Goal: Task Accomplishment & Management: Manage account settings

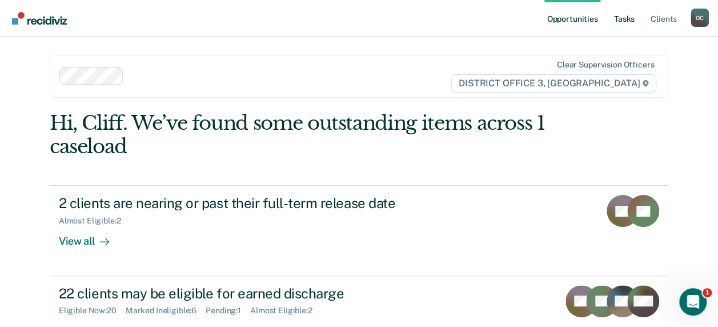
click at [628, 18] on link "Tasks" at bounding box center [624, 18] width 25 height 37
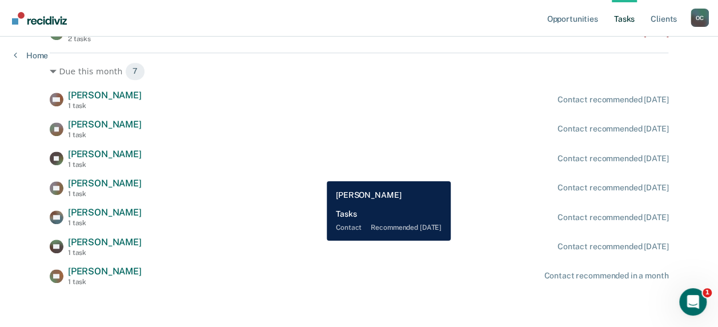
scroll to position [311, 0]
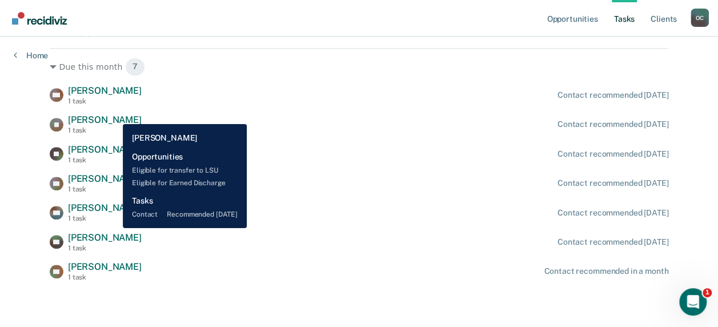
click at [114, 115] on span "[PERSON_NAME]" at bounding box center [105, 119] width 74 height 11
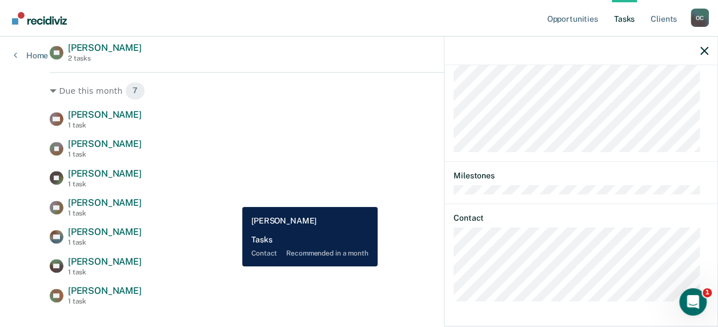
scroll to position [254, 0]
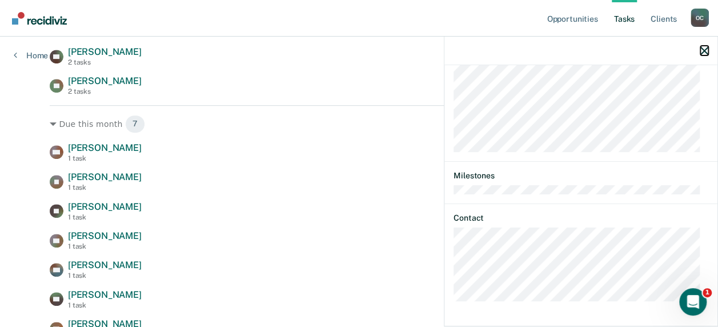
click at [704, 53] on icon "button" at bounding box center [704, 51] width 8 height 8
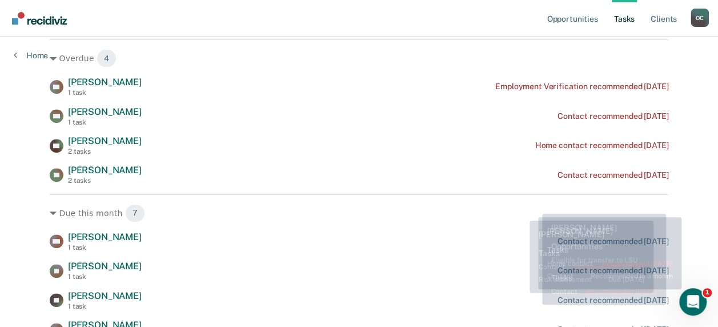
scroll to position [171, 0]
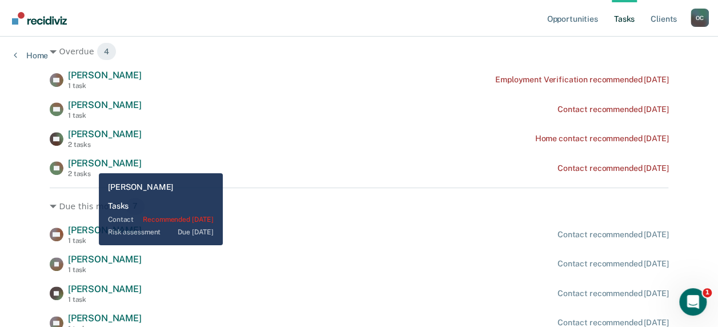
click at [90, 164] on span "[PERSON_NAME]" at bounding box center [105, 163] width 74 height 11
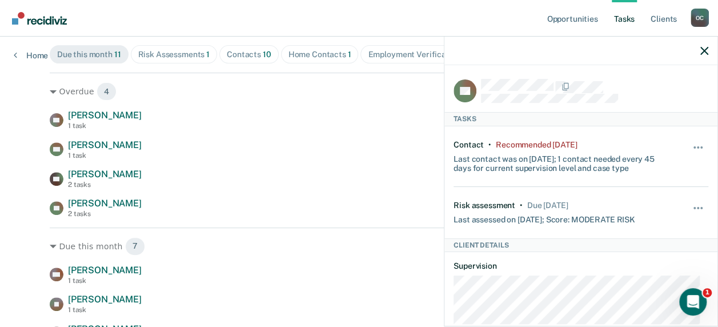
scroll to position [114, 0]
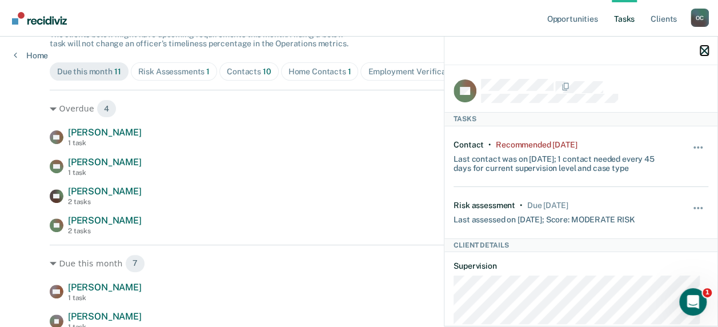
click at [705, 54] on icon "button" at bounding box center [704, 51] width 8 height 8
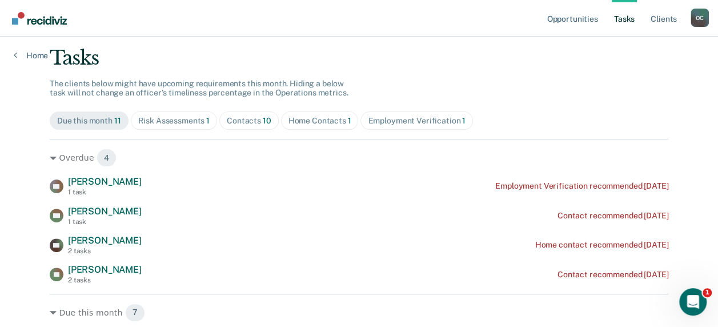
scroll to position [98, 0]
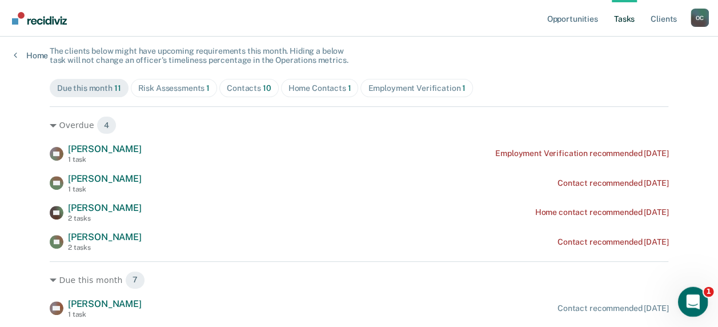
click at [693, 298] on icon "Open Intercom Messenger" at bounding box center [691, 300] width 19 height 19
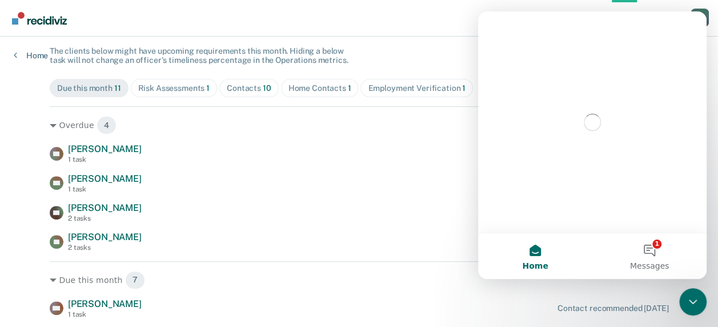
scroll to position [0, 0]
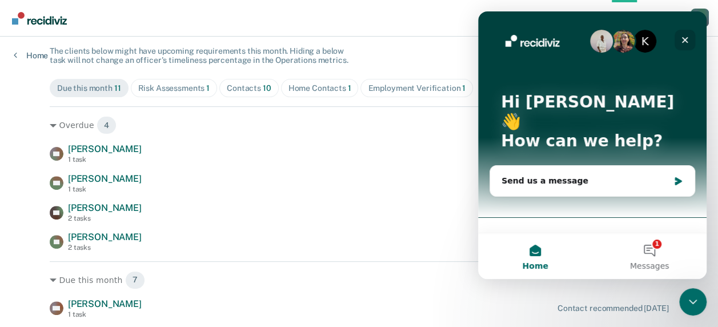
click at [685, 36] on icon "Close" at bounding box center [684, 39] width 9 height 9
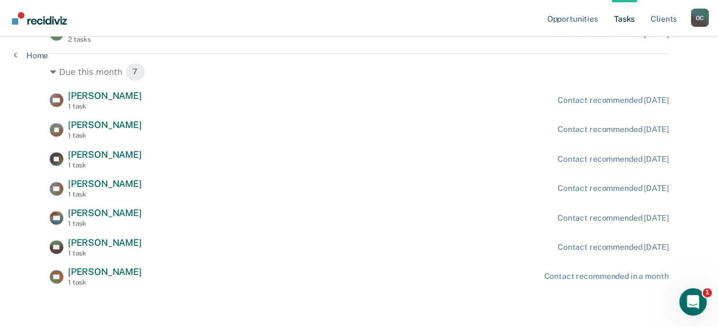
scroll to position [306, 0]
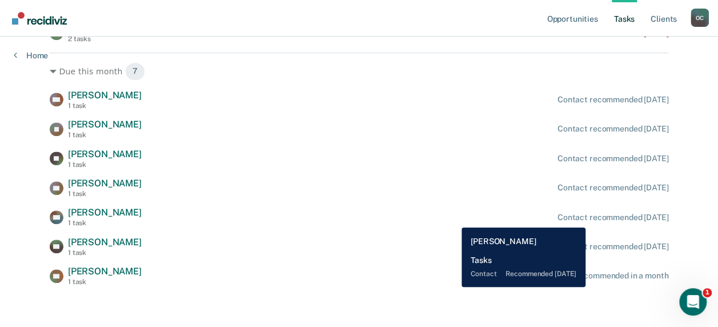
click at [453, 219] on div "BM [PERSON_NAME] 1 task Contact recommended [DATE]" at bounding box center [359, 217] width 619 height 20
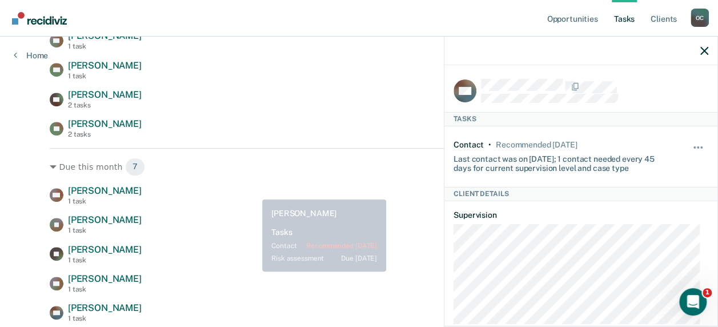
scroll to position [249, 0]
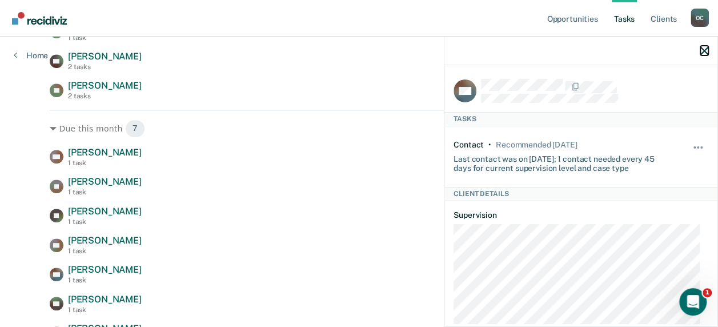
click at [706, 49] on icon "button" at bounding box center [704, 51] width 8 height 8
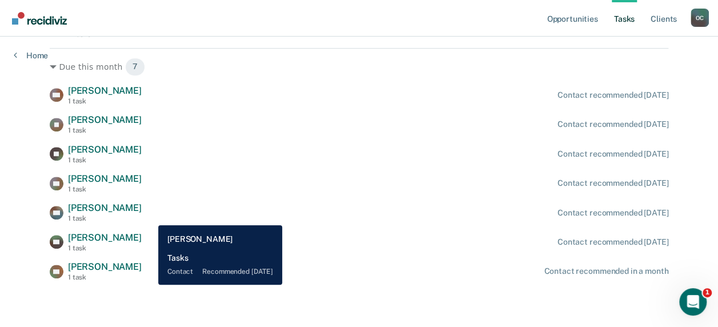
scroll to position [139, 0]
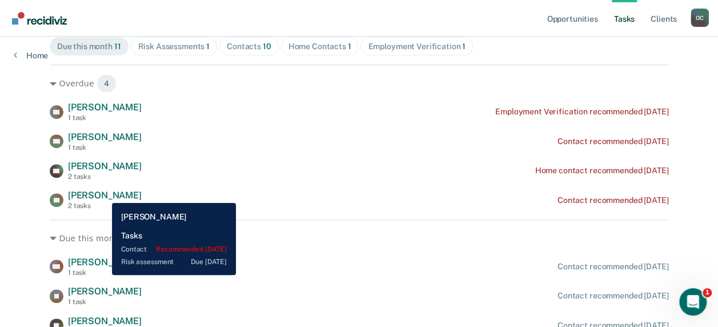
click at [103, 194] on span "[PERSON_NAME]" at bounding box center [105, 195] width 74 height 11
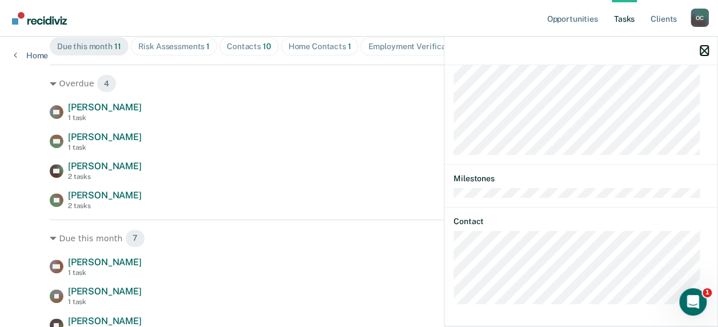
click at [707, 49] on icon "button" at bounding box center [704, 51] width 8 height 8
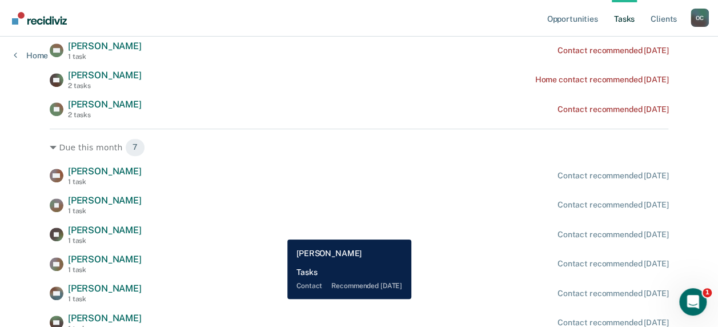
scroll to position [286, 0]
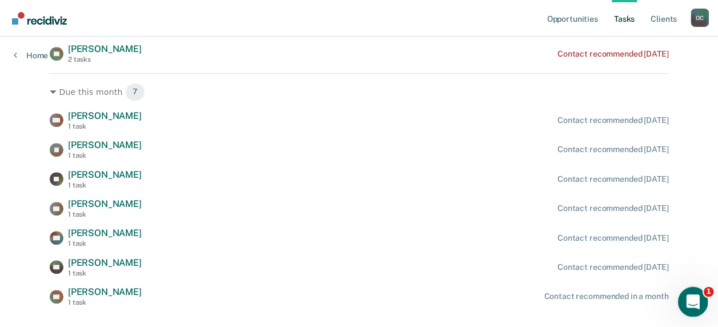
drag, startPoint x: 1377, startPoint y: 575, endPoint x: 692, endPoint y: 293, distance: 741.0
click at [692, 293] on icon "Open Intercom Messenger" at bounding box center [691, 300] width 19 height 19
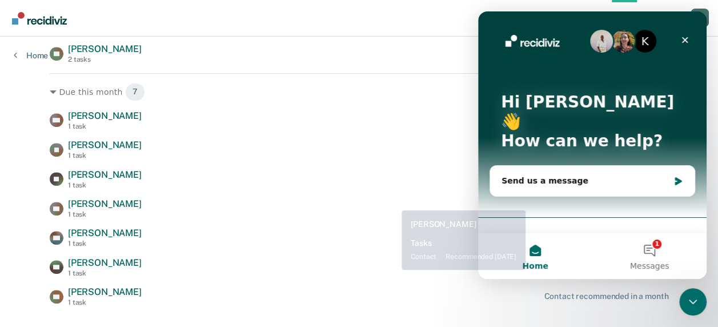
click at [377, 196] on div "MD [PERSON_NAME] 1 task Contact recommended [DATE] JR [PERSON_NAME] 1 task Cont…" at bounding box center [359, 208] width 619 height 196
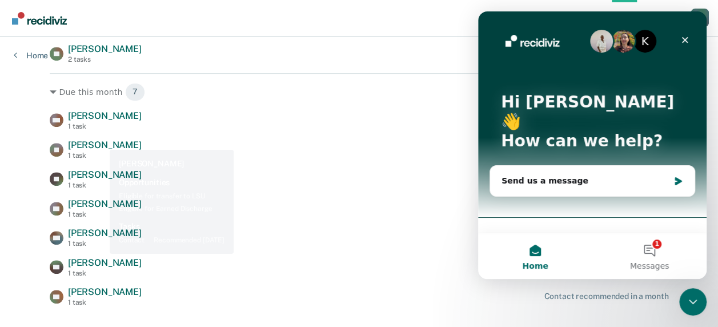
click at [102, 143] on span "[PERSON_NAME]" at bounding box center [105, 144] width 74 height 11
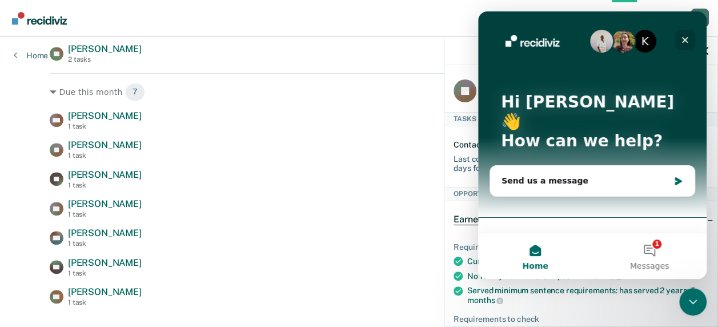
click at [685, 39] on icon "Close" at bounding box center [685, 40] width 6 height 6
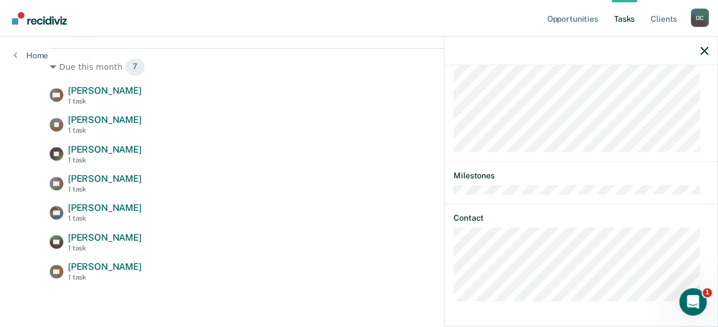
scroll to position [467, 0]
click at [703, 51] on icon "button" at bounding box center [704, 51] width 8 height 8
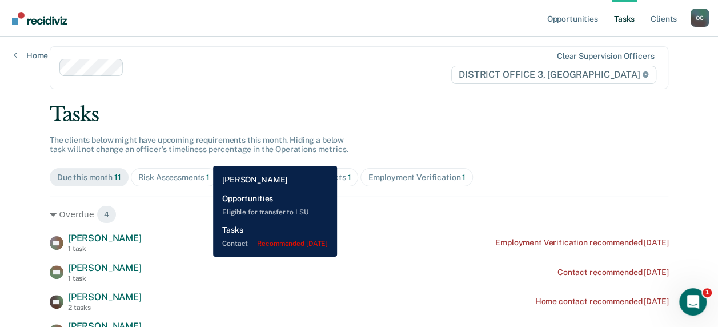
scroll to position [0, 0]
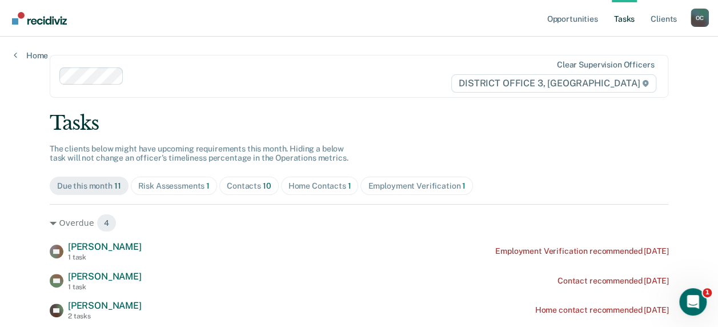
click at [189, 188] on div "Risk Assessments 1" at bounding box center [174, 186] width 72 height 10
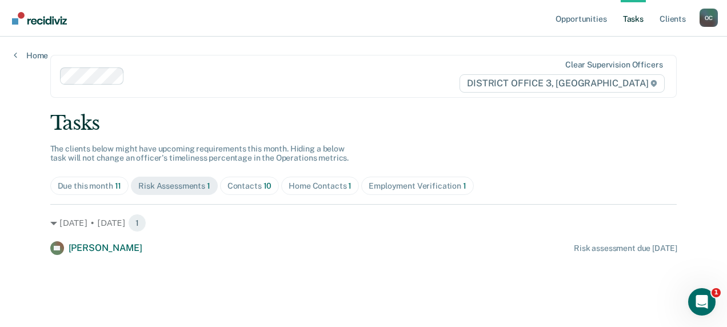
click at [110, 181] on div "Due this month 11" at bounding box center [90, 186] width 64 height 10
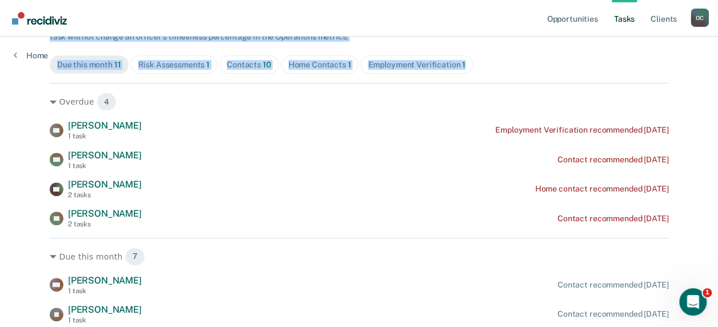
scroll to position [63, 0]
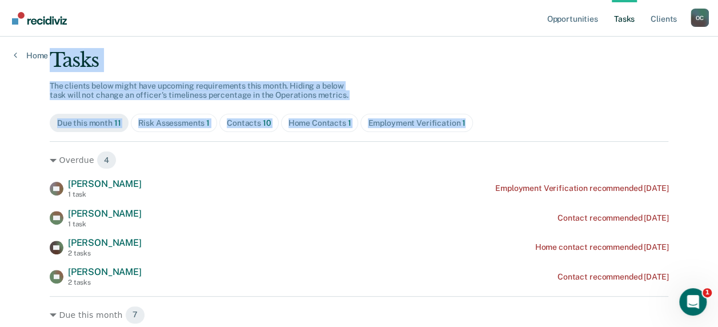
drag, startPoint x: 30, startPoint y: 98, endPoint x: 89, endPoint y: -1, distance: 115.3
click at [89, 0] on html "Looks like you’re using Internet Explorer 11. For faster loading and a better e…" at bounding box center [359, 100] width 718 height 327
click at [369, 17] on nav "Opportunities Tasks Client s [PERSON_NAME] O C Profile How it works Log Out" at bounding box center [359, 18] width 700 height 36
drag, startPoint x: 240, startPoint y: 48, endPoint x: 154, endPoint y: 53, distance: 86.4
click at [239, 49] on div "Tasks" at bounding box center [359, 60] width 619 height 23
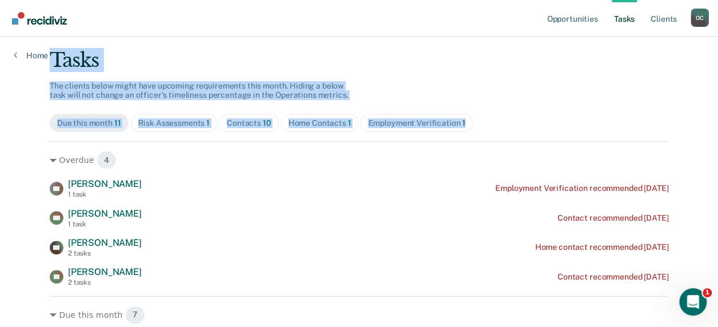
click at [138, 54] on div "Tasks" at bounding box center [359, 60] width 619 height 23
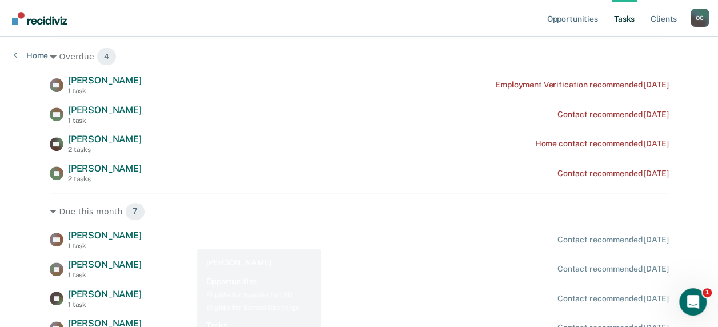
scroll to position [228, 0]
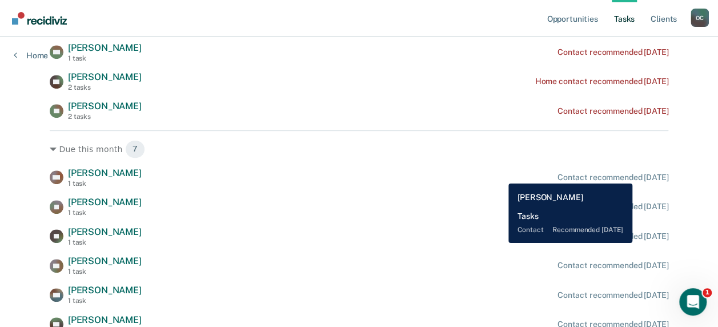
click at [641, 175] on div "Contact recommended [DATE]" at bounding box center [612, 177] width 111 height 10
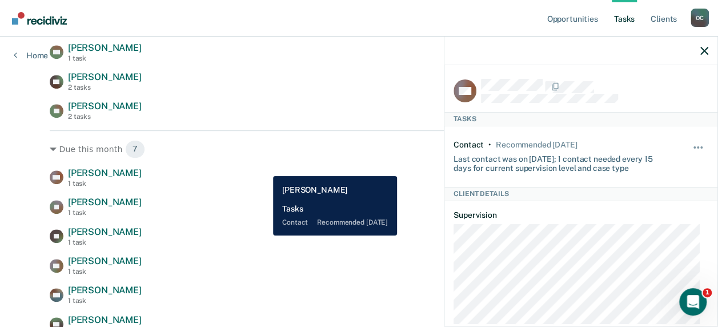
click at [264, 167] on div "MD [PERSON_NAME] 1 task Contact recommended [DATE]" at bounding box center [359, 177] width 619 height 20
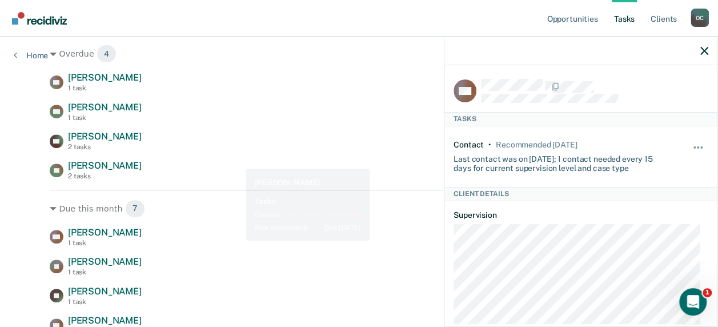
scroll to position [171, 0]
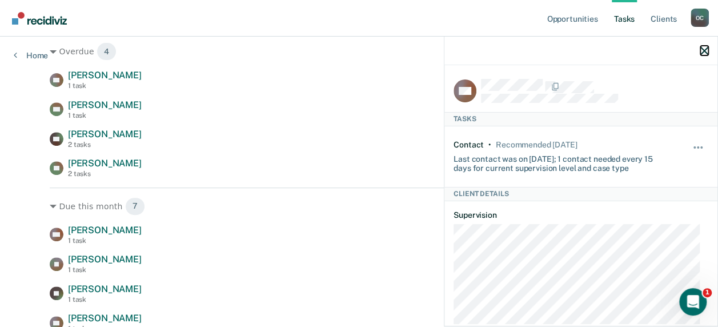
click at [704, 51] on icon "button" at bounding box center [704, 51] width 8 height 8
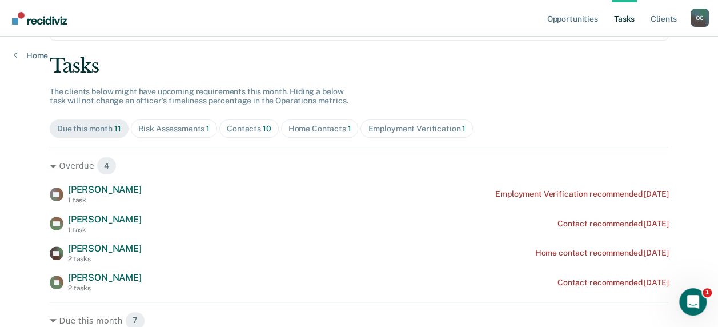
scroll to position [0, 0]
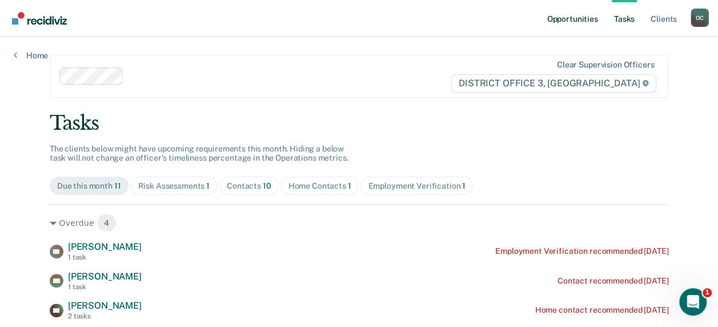
click at [588, 17] on link "Opportunities" at bounding box center [571, 18] width 55 height 37
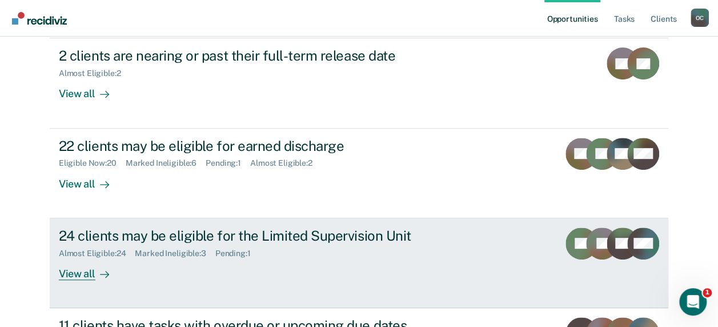
scroll to position [171, 0]
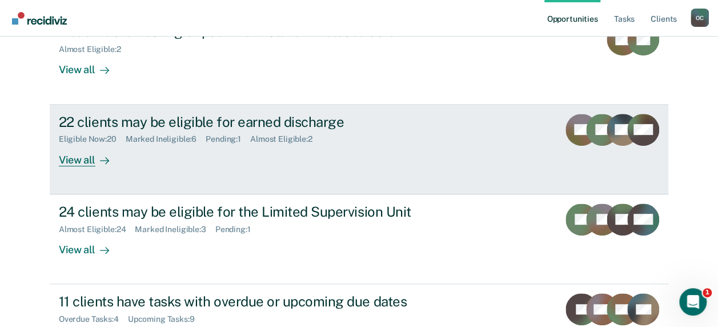
click at [83, 158] on div "View all" at bounding box center [91, 155] width 64 height 22
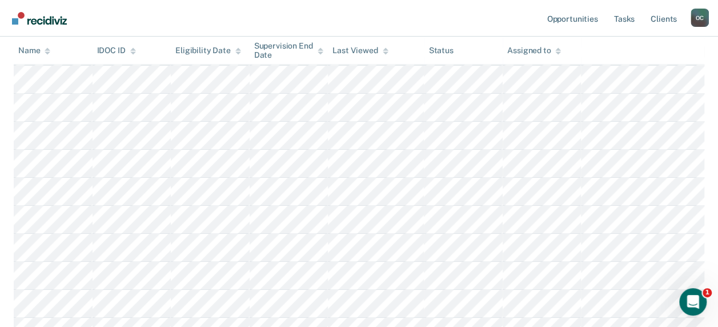
scroll to position [286, 0]
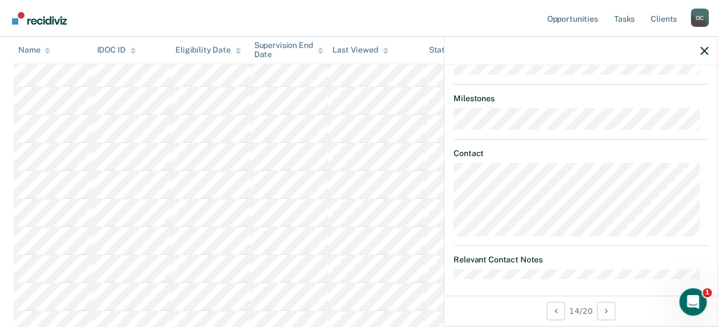
scroll to position [171, 0]
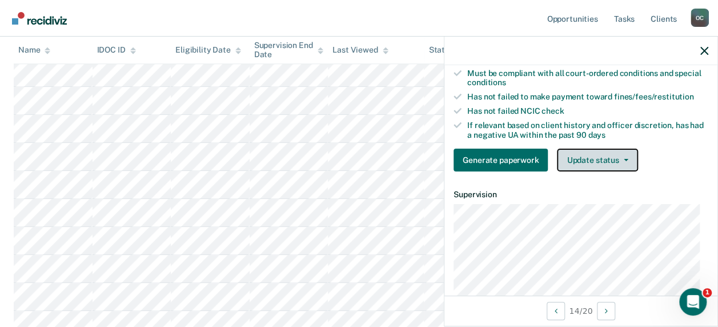
click at [607, 166] on button "Update status" at bounding box center [597, 160] width 81 height 23
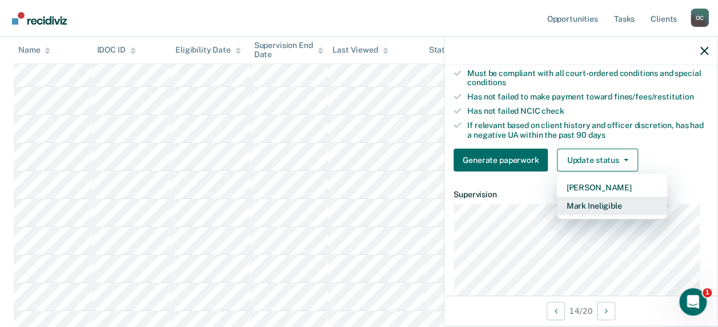
click at [613, 215] on button "Mark Ineligible" at bounding box center [612, 205] width 110 height 18
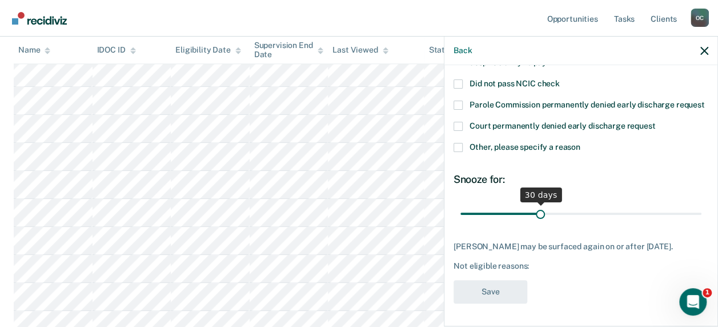
scroll to position [32, 0]
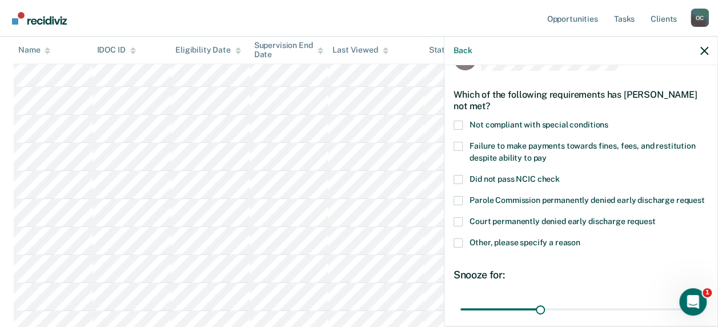
click at [470, 154] on span "Failure to make payments towards fines, fees, and restitution despite ability t…" at bounding box center [582, 151] width 226 height 21
click at [547, 154] on input "Failure to make payments towards fines, fees, and restitution despite ability t…" at bounding box center [547, 154] width 0 height 0
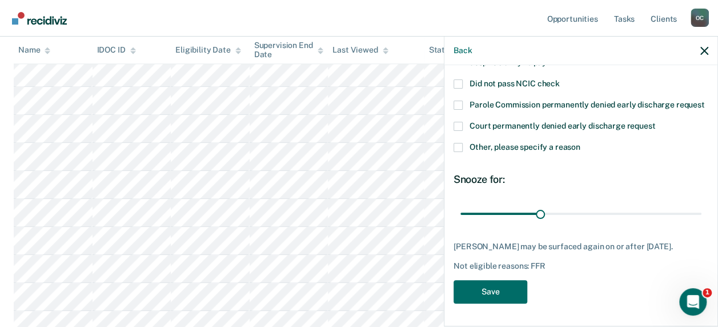
scroll to position [146, 0]
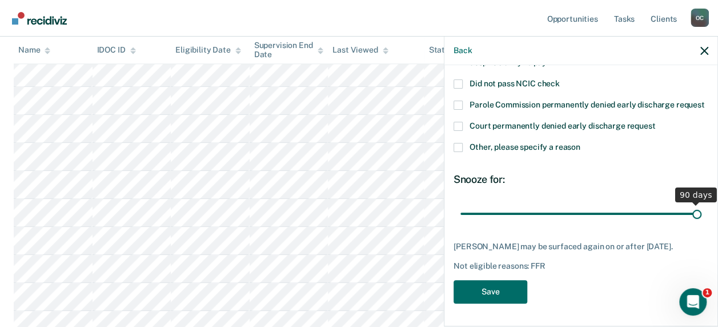
drag, startPoint x: 539, startPoint y: 203, endPoint x: 700, endPoint y: 205, distance: 161.1
type input "90"
click at [700, 205] on input "range" at bounding box center [580, 213] width 241 height 20
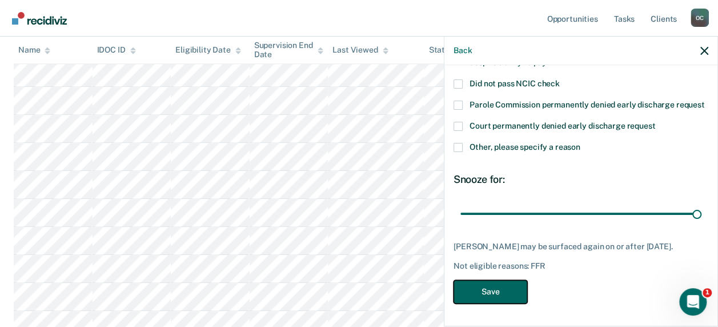
click at [487, 295] on button "Save" at bounding box center [491, 291] width 74 height 23
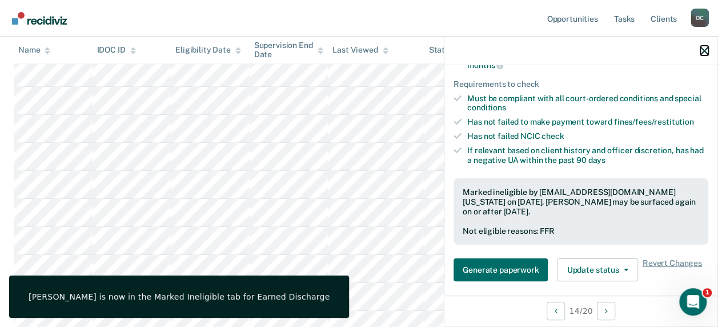
click at [703, 48] on icon "button" at bounding box center [704, 51] width 8 height 8
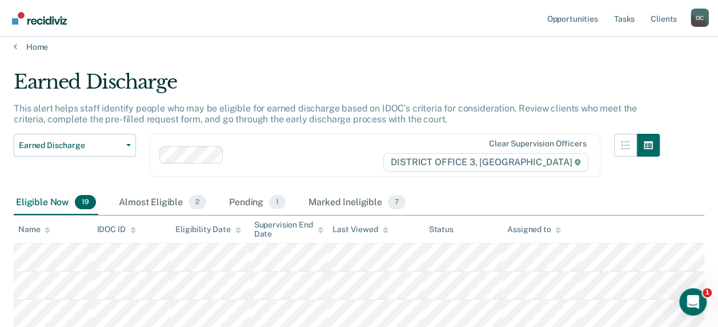
scroll to position [0, 0]
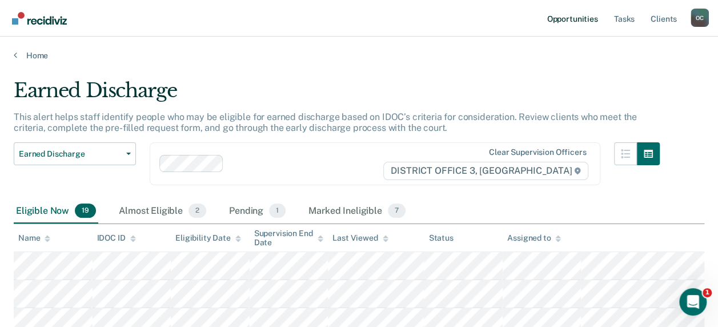
click at [573, 17] on link "Opportunities" at bounding box center [571, 18] width 55 height 37
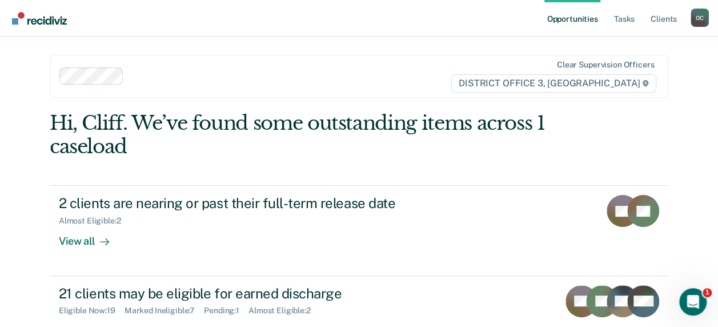
click at [565, 9] on link "Opportunities" at bounding box center [571, 18] width 55 height 37
click at [569, 16] on link "Opportunities" at bounding box center [571, 18] width 55 height 37
click at [572, 19] on link "Opportunities" at bounding box center [571, 18] width 55 height 37
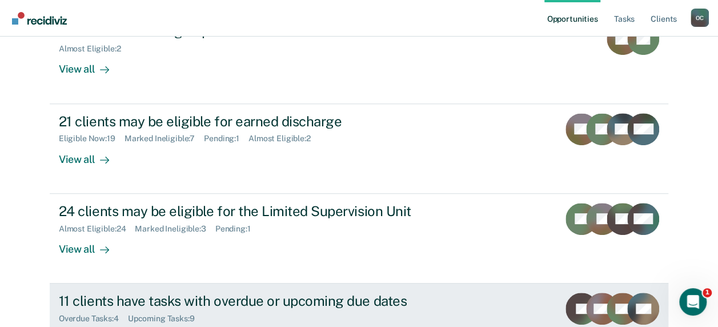
scroll to position [228, 0]
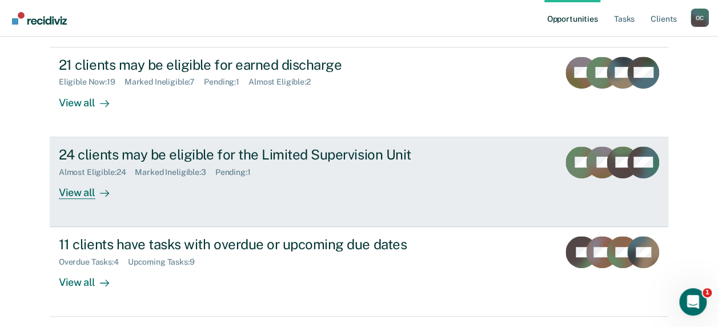
click at [81, 191] on div "View all" at bounding box center [91, 187] width 64 height 22
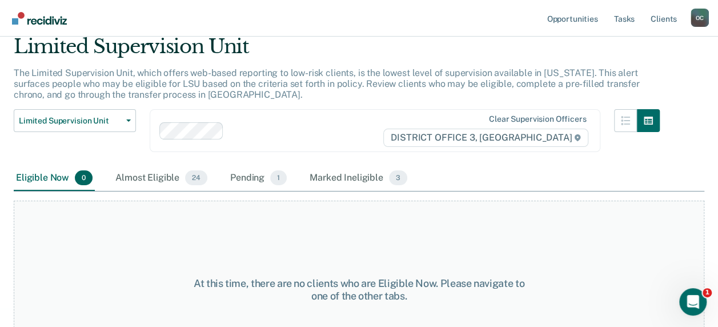
scroll to position [94, 0]
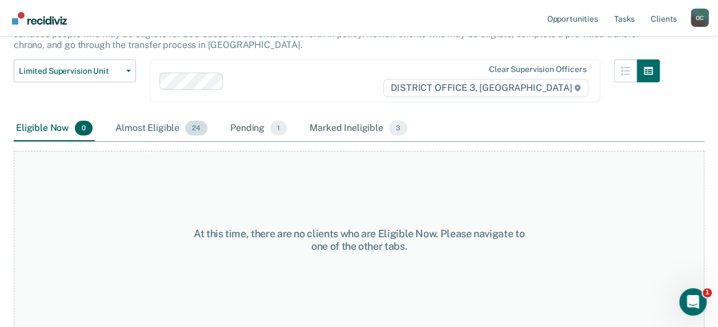
drag, startPoint x: 160, startPoint y: 125, endPoint x: 166, endPoint y: 116, distance: 10.8
click at [158, 122] on div "Almost Eligible 24" at bounding box center [161, 128] width 97 height 25
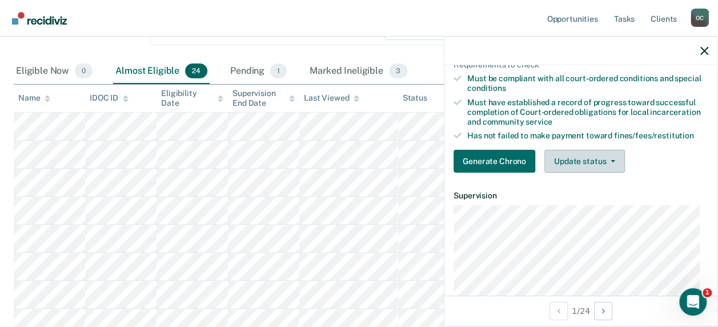
scroll to position [171, 0]
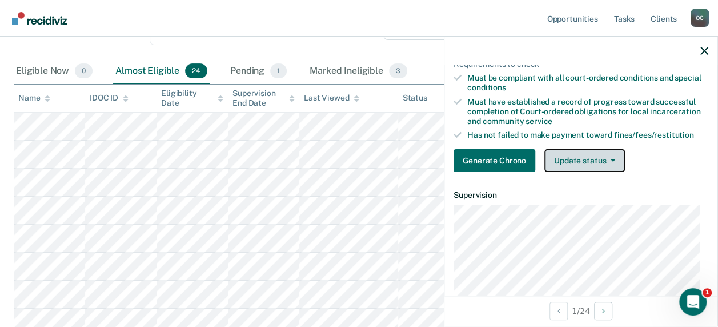
click at [596, 162] on button "Update status" at bounding box center [584, 160] width 81 height 23
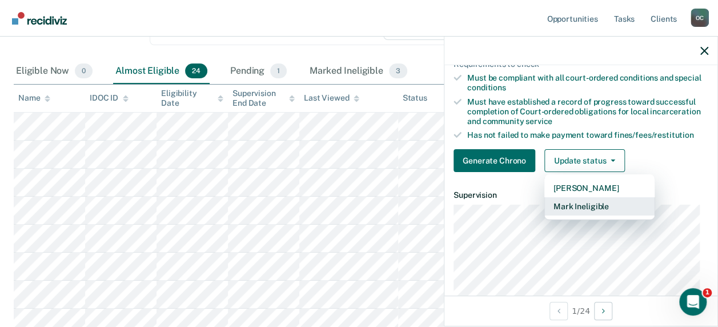
click at [592, 210] on button "Mark Ineligible" at bounding box center [599, 206] width 110 height 18
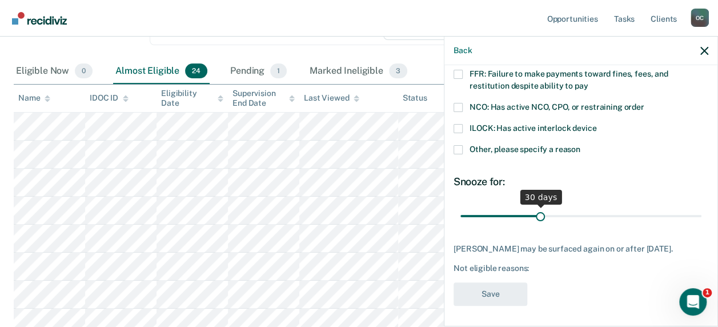
scroll to position [2, 0]
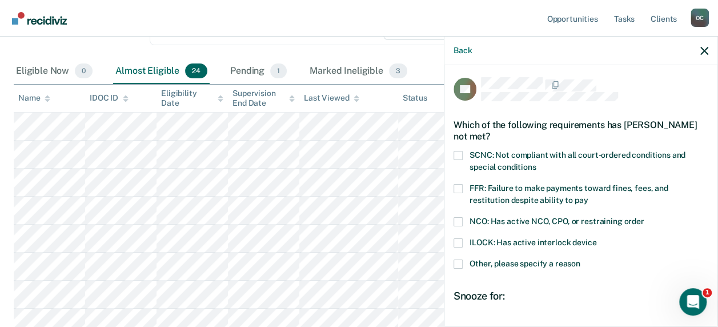
click at [511, 189] on span "FFR: Failure to make payments toward fines, fees, and restitution despite abili…" at bounding box center [568, 193] width 199 height 21
click at [588, 196] on input "FFR: Failure to make payments toward fines, fees, and restitution despite abili…" at bounding box center [588, 196] width 0 height 0
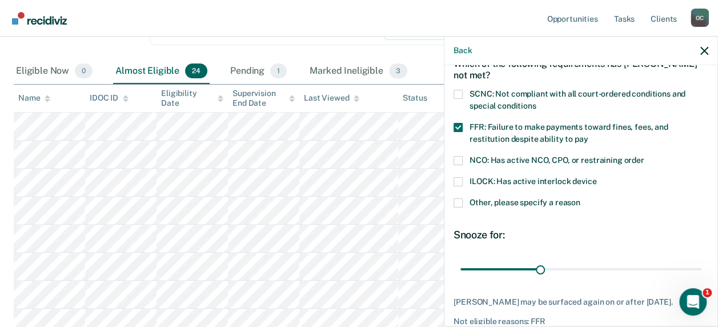
scroll to position [116, 0]
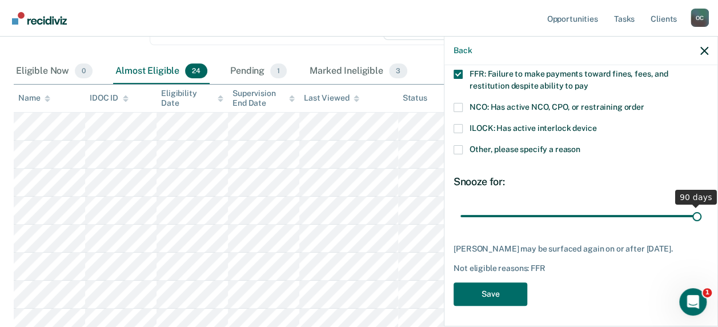
drag, startPoint x: 536, startPoint y: 215, endPoint x: 701, endPoint y: 214, distance: 164.5
type input "90"
click at [701, 214] on input "range" at bounding box center [580, 216] width 241 height 20
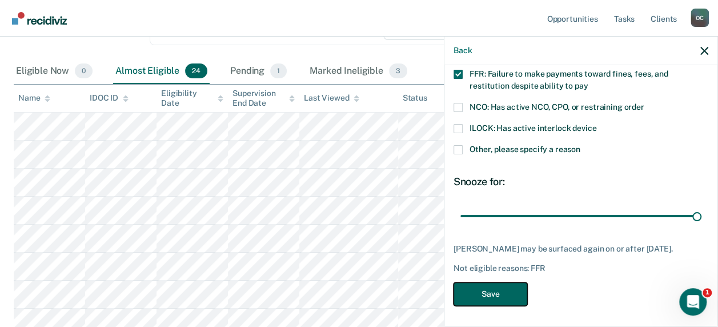
click at [496, 299] on button "Save" at bounding box center [491, 293] width 74 height 23
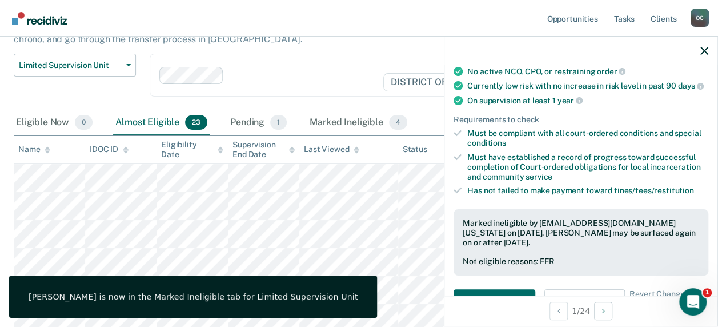
scroll to position [94, 0]
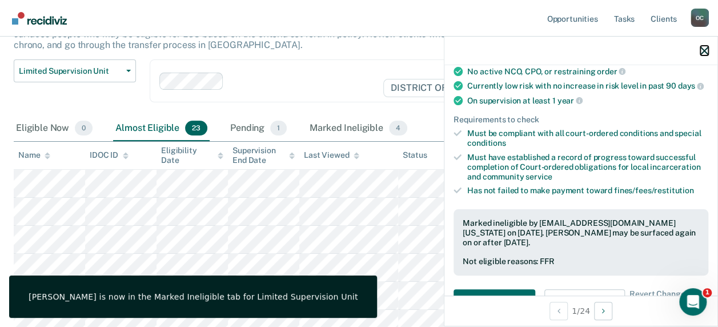
click at [703, 46] on button "button" at bounding box center [704, 51] width 8 height 10
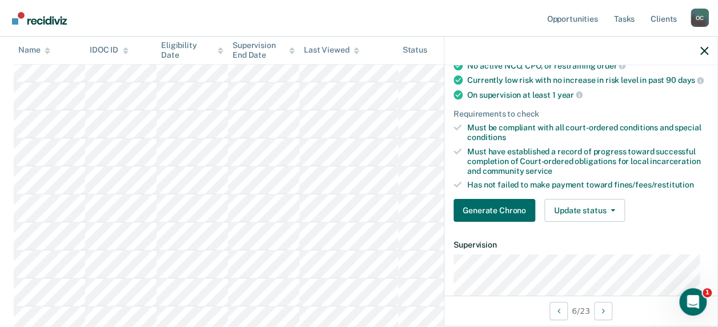
scroll to position [228, 0]
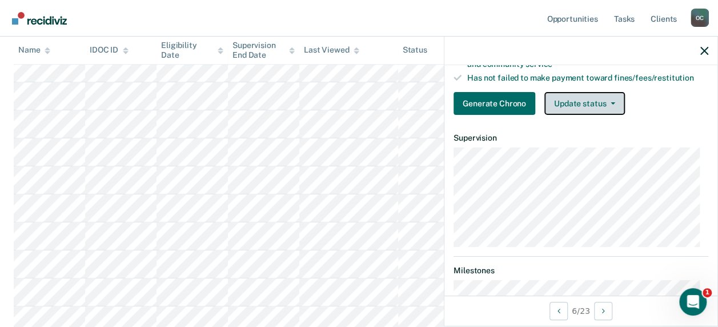
click at [589, 110] on button "Update status" at bounding box center [584, 103] width 81 height 23
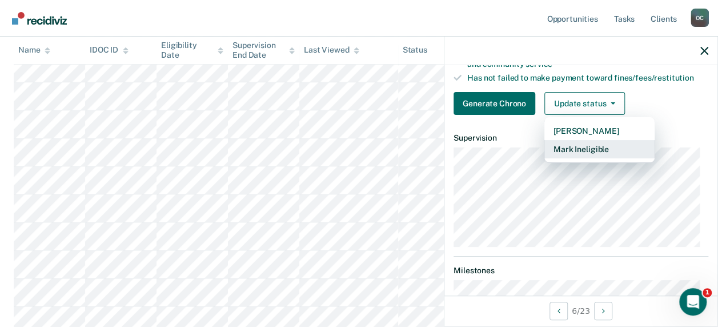
click at [583, 158] on button "Mark Ineligible" at bounding box center [599, 149] width 110 height 18
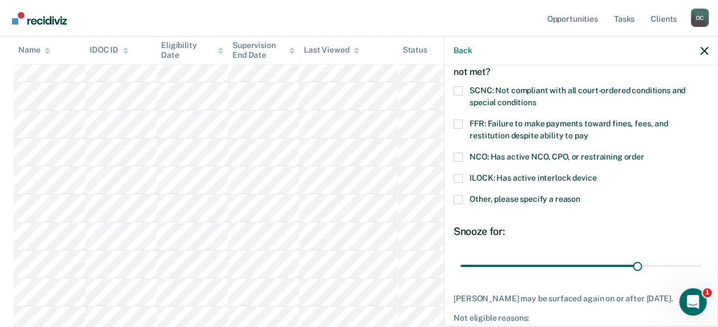
scroll to position [11, 0]
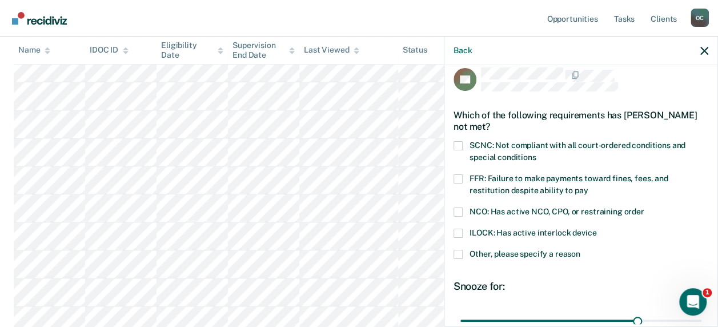
click at [559, 147] on span "SCNC: Not compliant with all court-ordered conditions and special conditions" at bounding box center [577, 151] width 216 height 21
click at [536, 153] on input "SCNC: Not compliant with all court-ordered conditions and special conditions" at bounding box center [536, 153] width 0 height 0
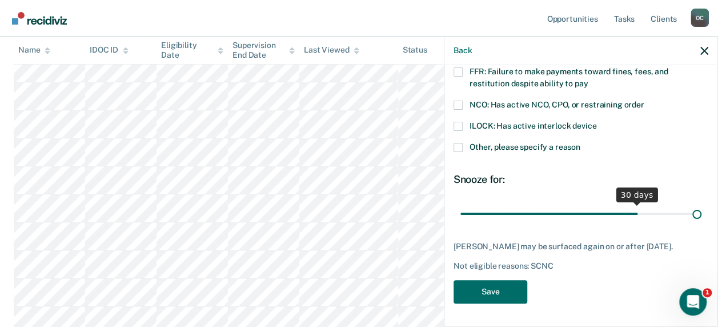
scroll to position [116, 0]
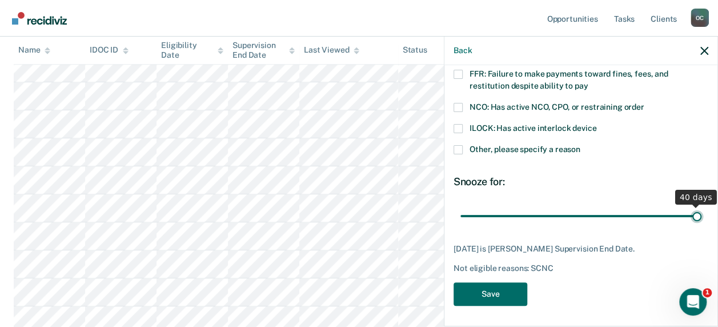
drag, startPoint x: 628, startPoint y: 204, endPoint x: 725, endPoint y: 210, distance: 97.2
type input "40"
click at [701, 210] on input "range" at bounding box center [580, 216] width 241 height 20
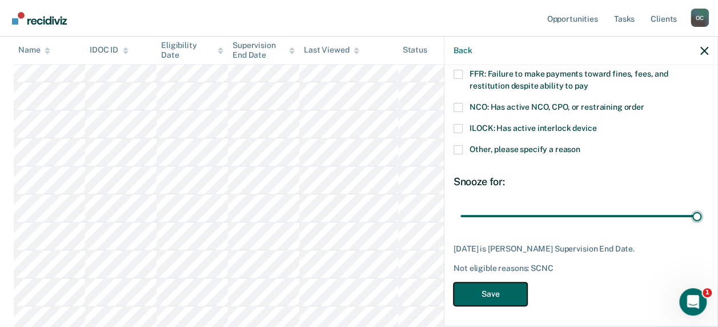
click at [503, 292] on button "Save" at bounding box center [491, 293] width 74 height 23
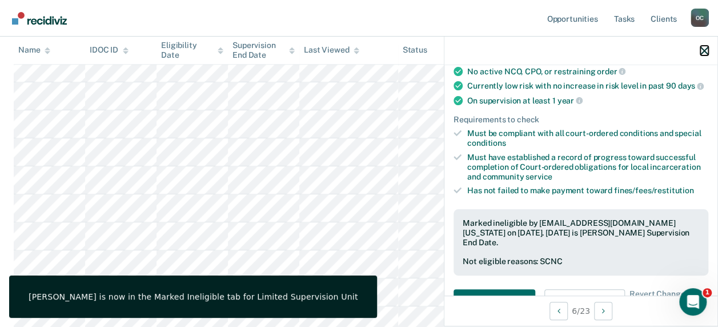
click at [704, 47] on icon "button" at bounding box center [704, 51] width 8 height 8
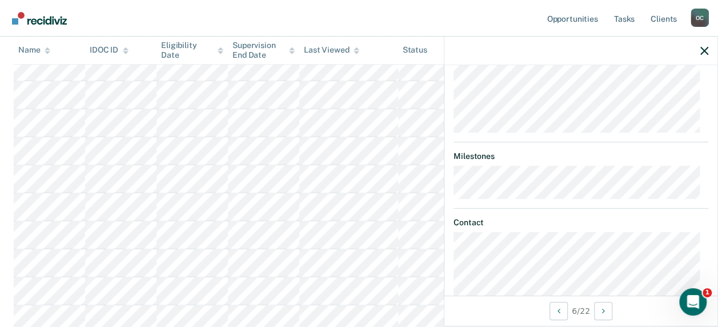
scroll to position [228, 0]
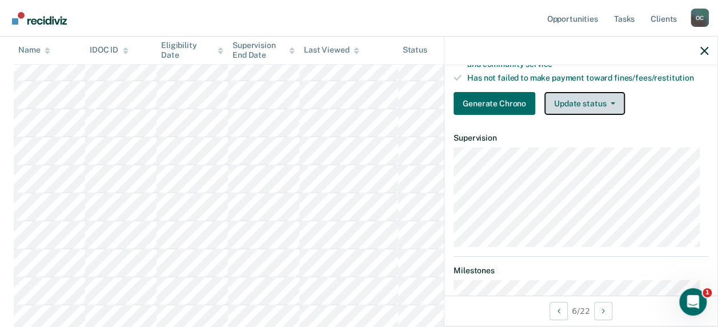
click at [582, 111] on button "Update status" at bounding box center [584, 103] width 81 height 23
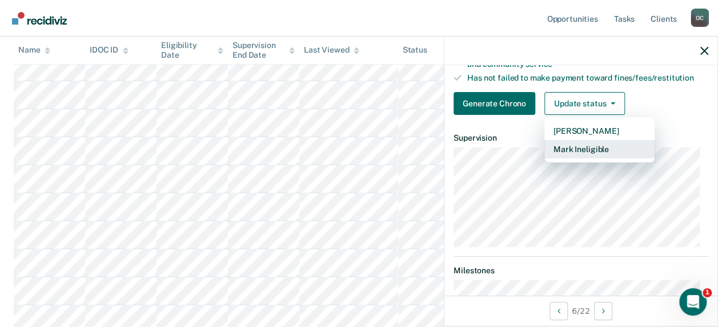
click at [591, 158] on button "Mark Ineligible" at bounding box center [599, 149] width 110 height 18
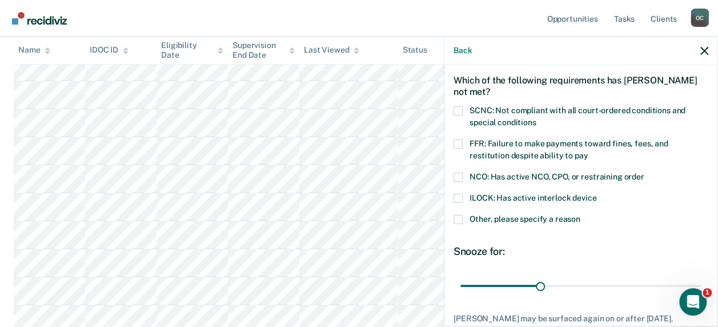
scroll to position [0, 0]
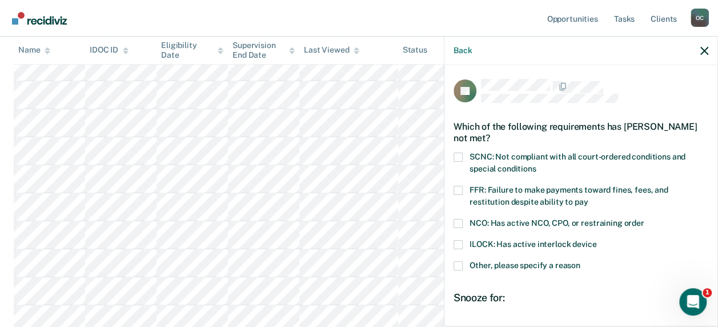
click at [497, 156] on span "SCNC: Not compliant with all court-ordered conditions and special conditions" at bounding box center [577, 162] width 216 height 21
click at [536, 164] on input "SCNC: Not compliant with all court-ordered conditions and special conditions" at bounding box center [536, 164] width 0 height 0
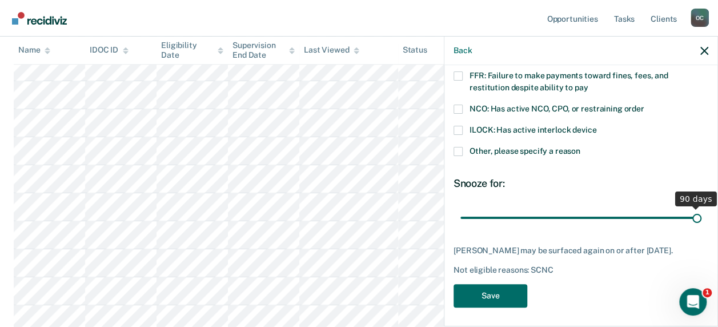
drag, startPoint x: 535, startPoint y: 215, endPoint x: 704, endPoint y: 223, distance: 168.7
type input "90"
click at [701, 223] on input "range" at bounding box center [580, 217] width 241 height 20
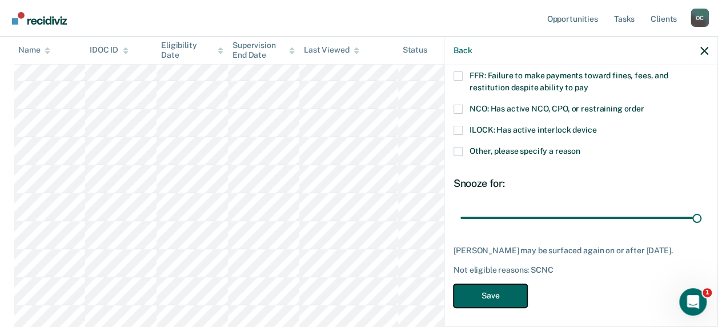
click at [505, 302] on button "Save" at bounding box center [491, 295] width 74 height 23
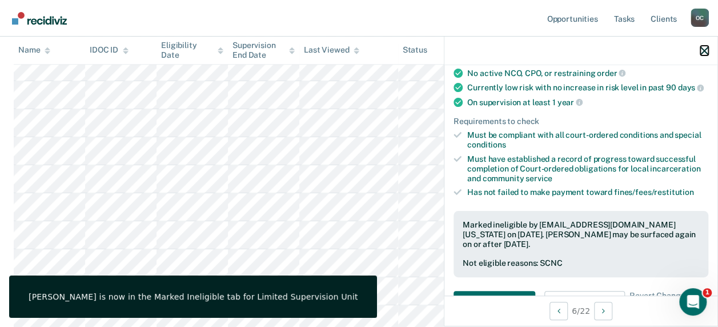
click at [704, 50] on icon "button" at bounding box center [704, 51] width 8 height 8
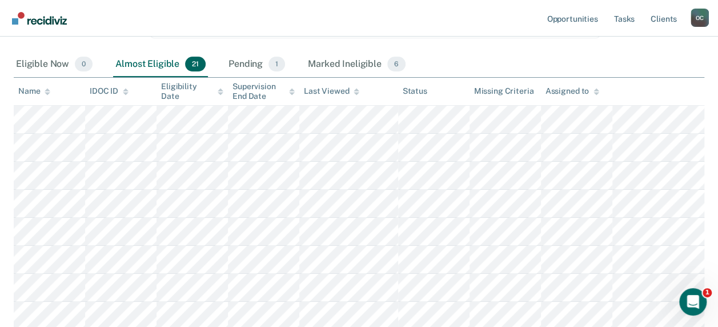
scroll to position [228, 0]
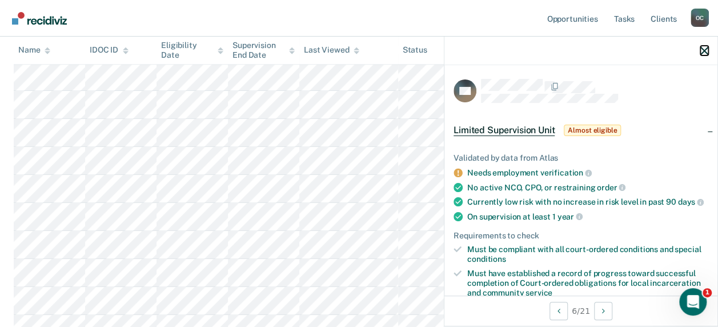
click at [707, 48] on icon "button" at bounding box center [704, 51] width 8 height 8
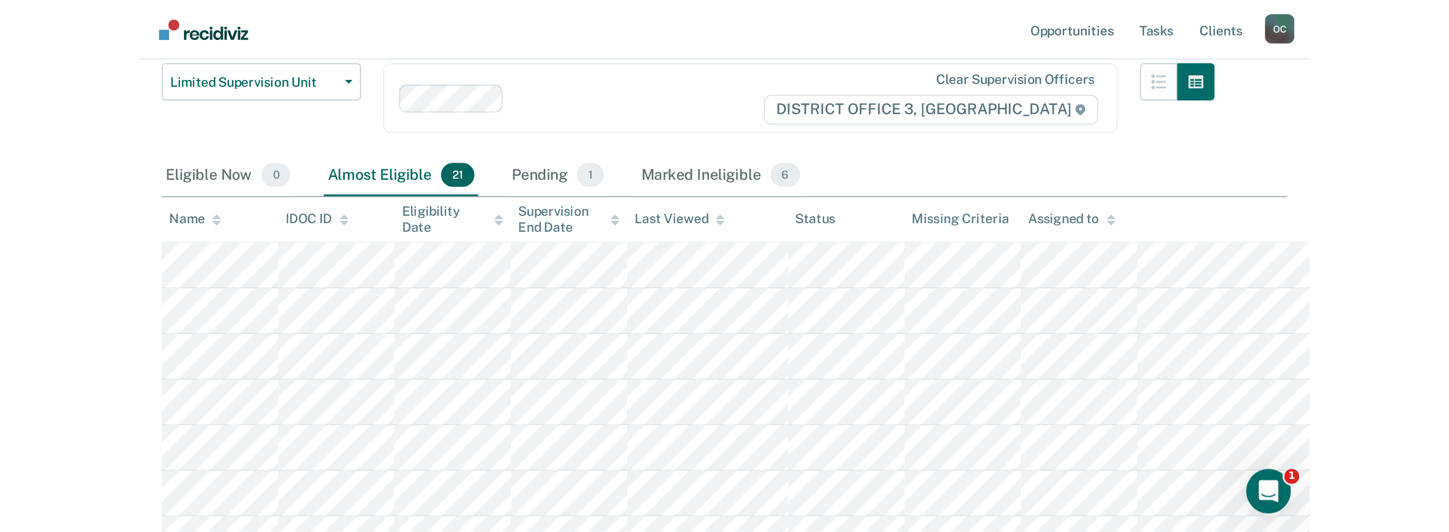
scroll to position [0, 0]
